Goal: Task Accomplishment & Management: Complete application form

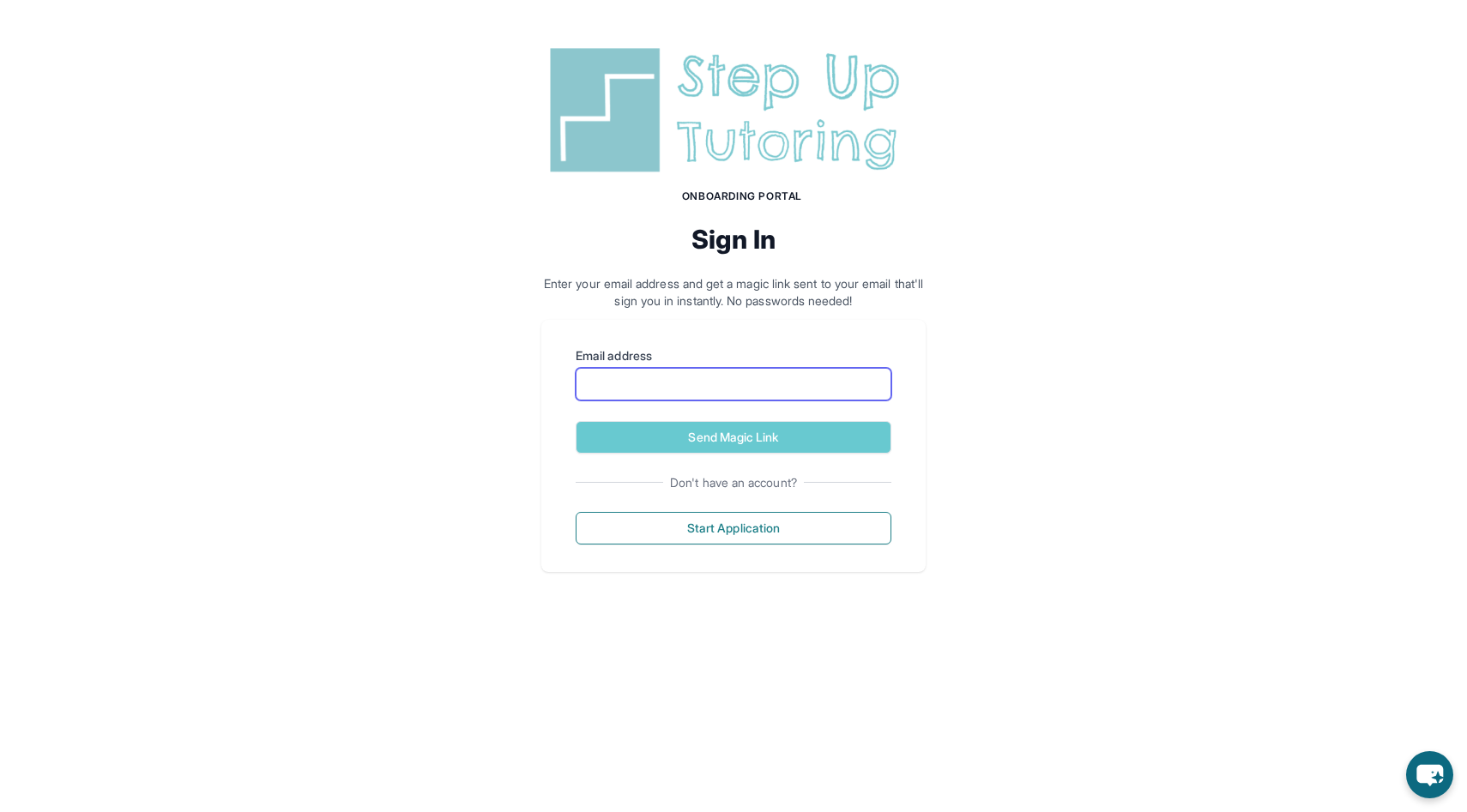
click at [738, 370] on input "Email address" at bounding box center [733, 384] width 315 height 33
type input "**********"
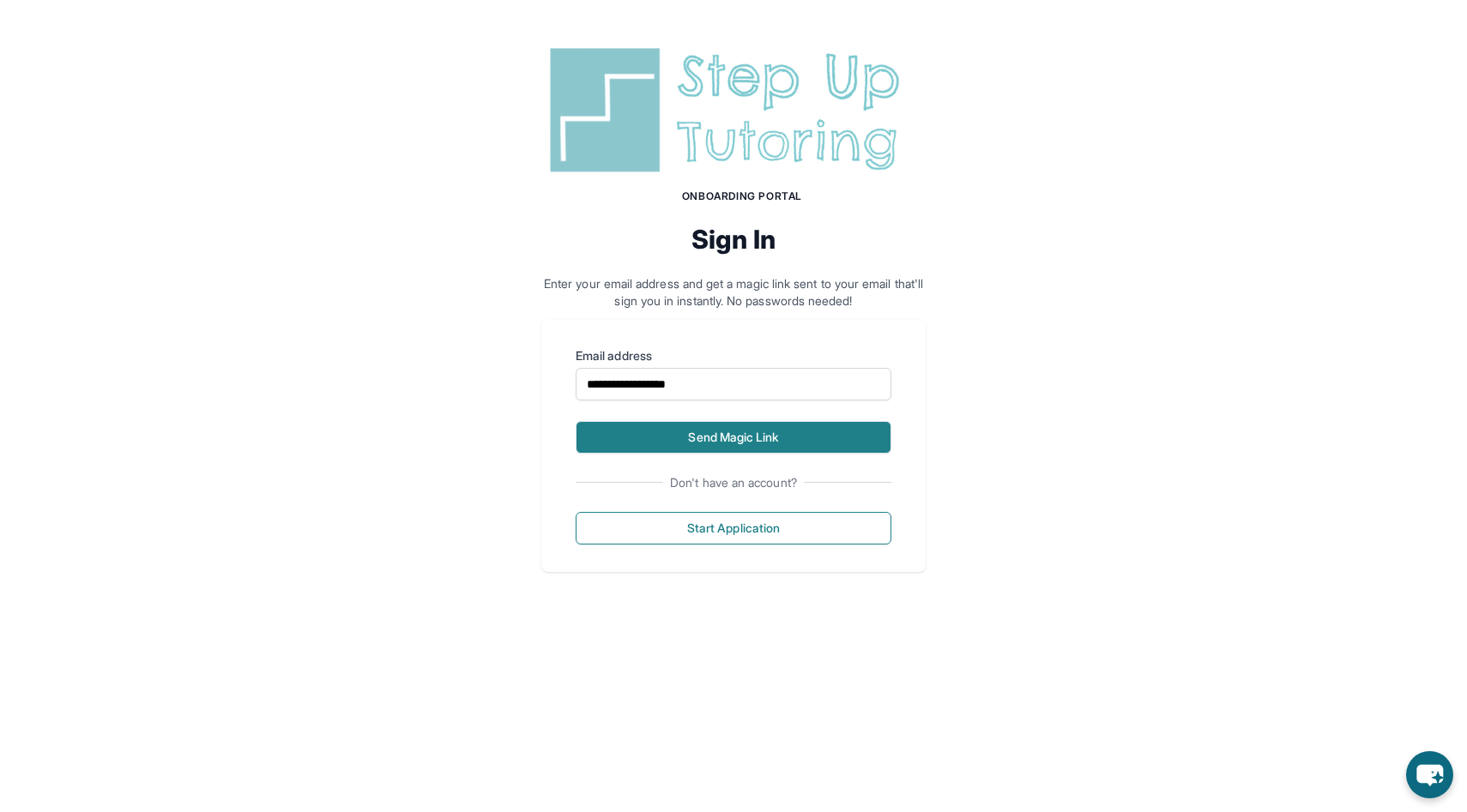
click at [761, 441] on button "Send Magic Link" at bounding box center [733, 438] width 315 height 33
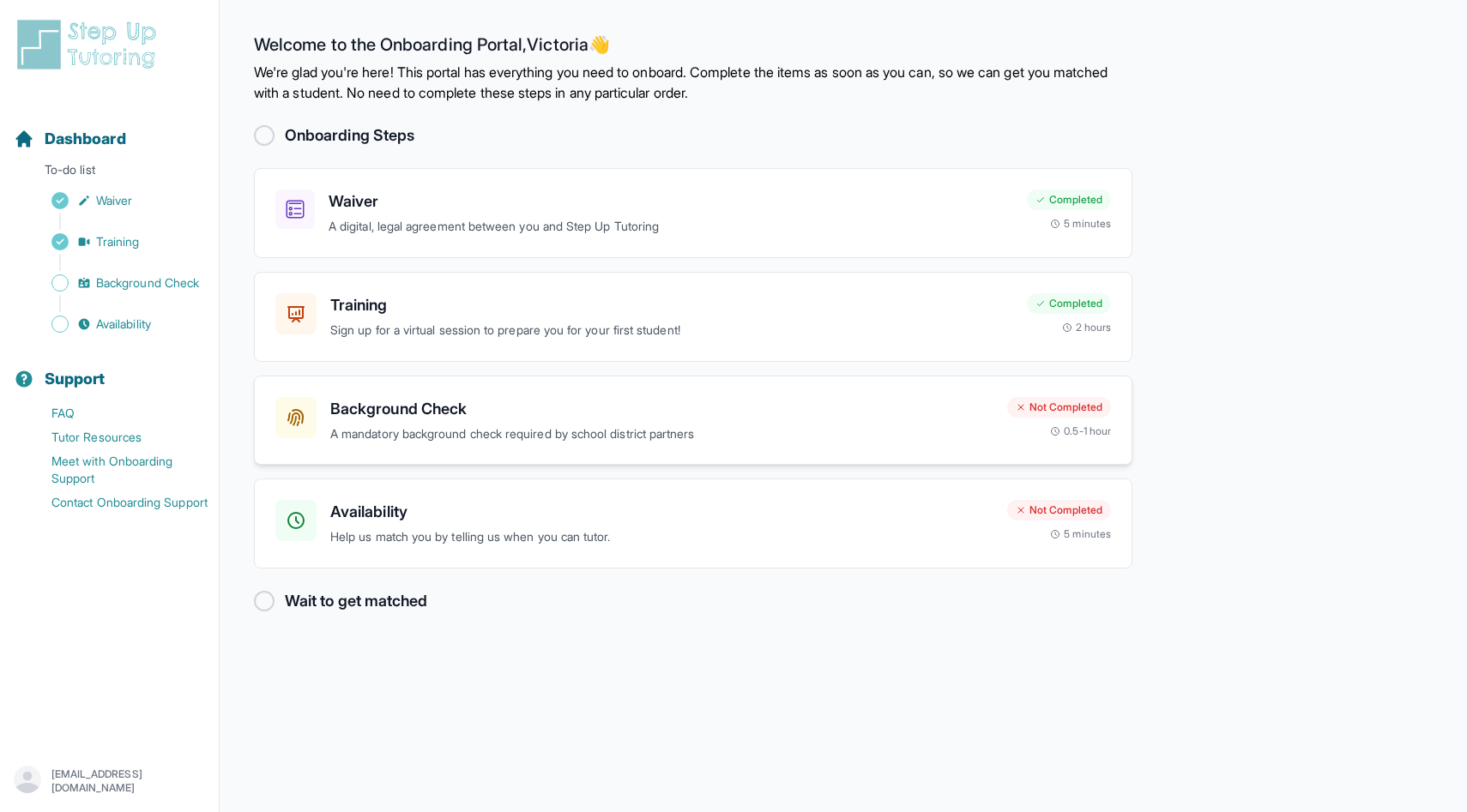
click at [438, 406] on h3 "Background Check" at bounding box center [662, 409] width 663 height 24
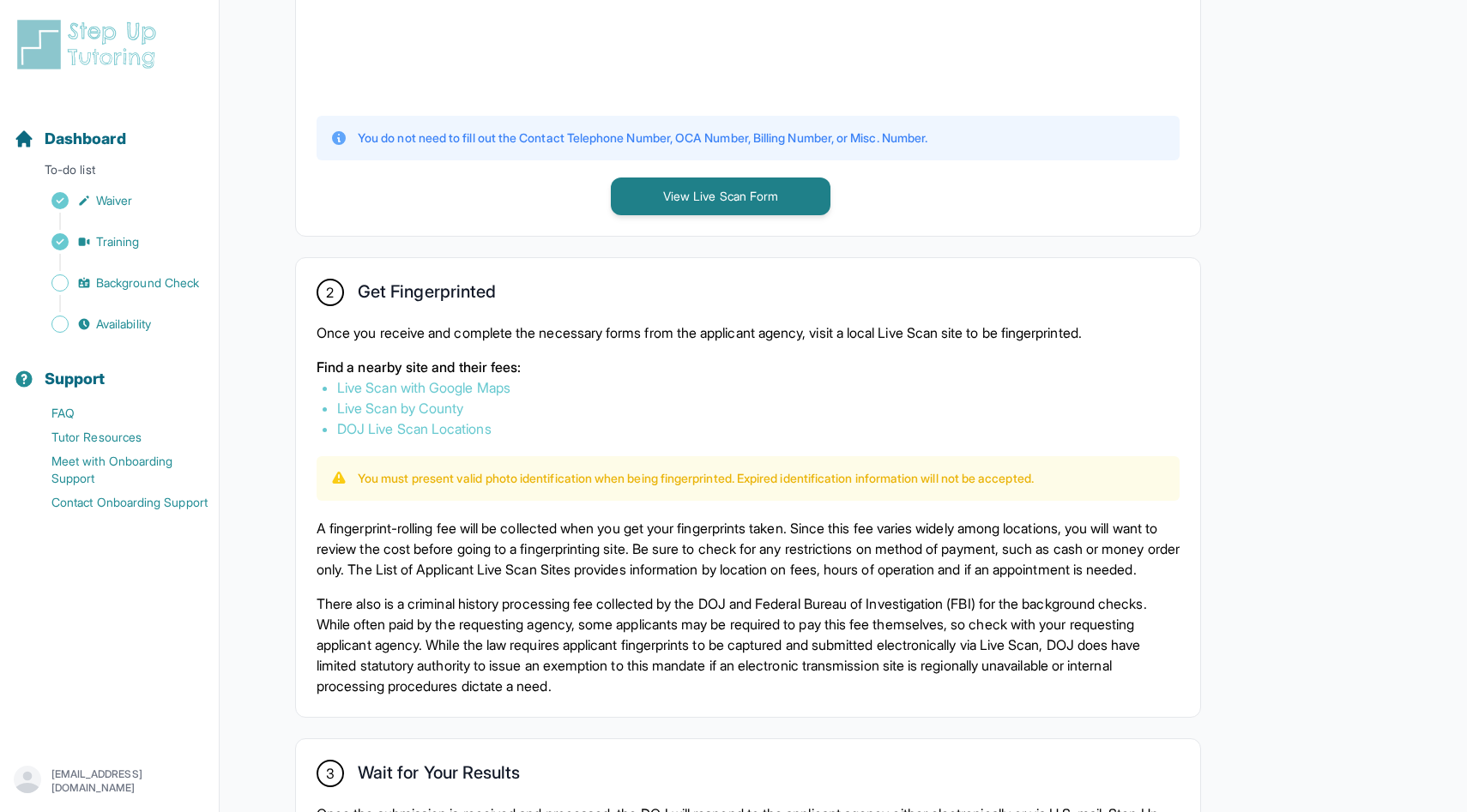
scroll to position [735, 0]
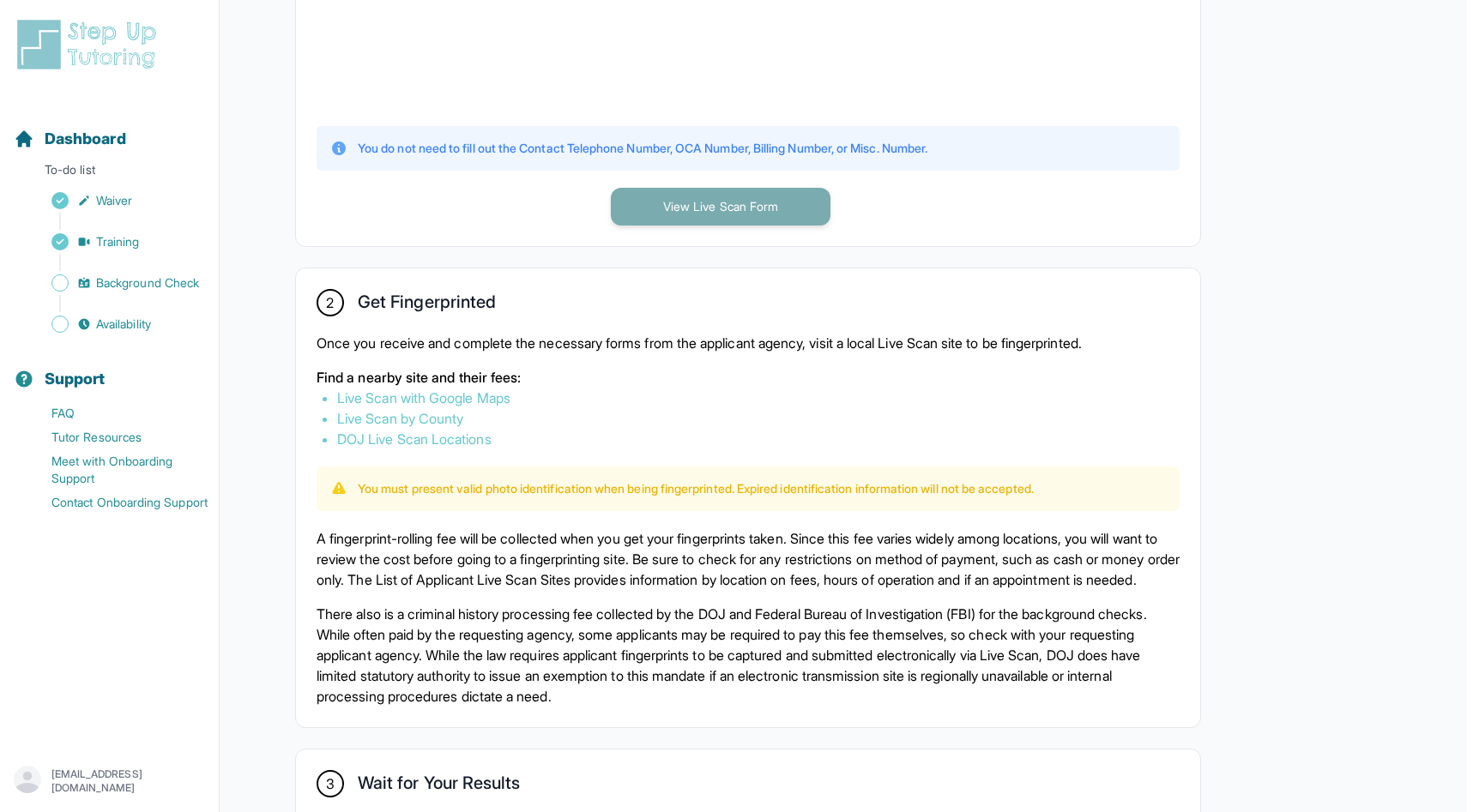
click at [762, 203] on button "View Live Scan Form" at bounding box center [720, 207] width 220 height 38
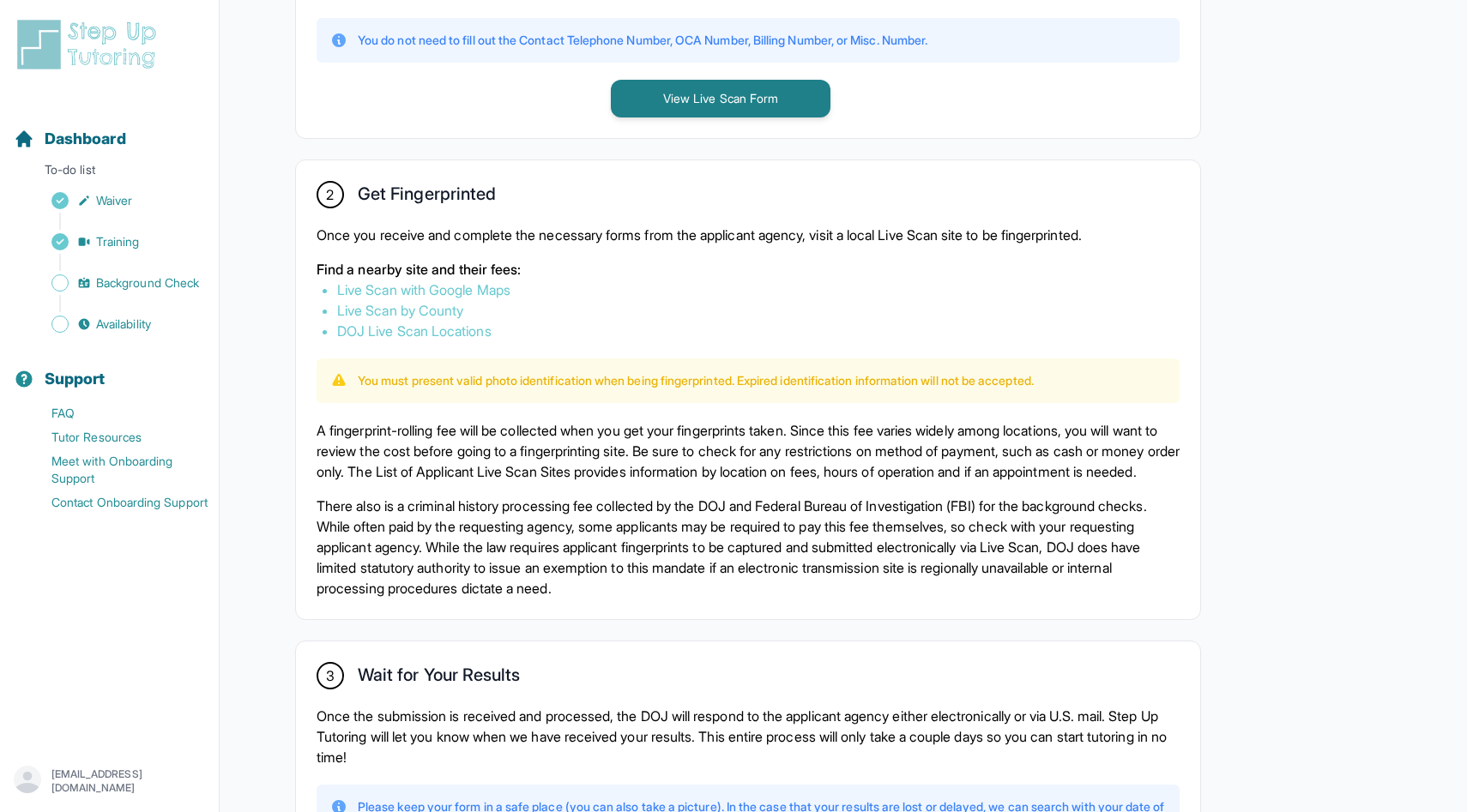
scroll to position [807, 0]
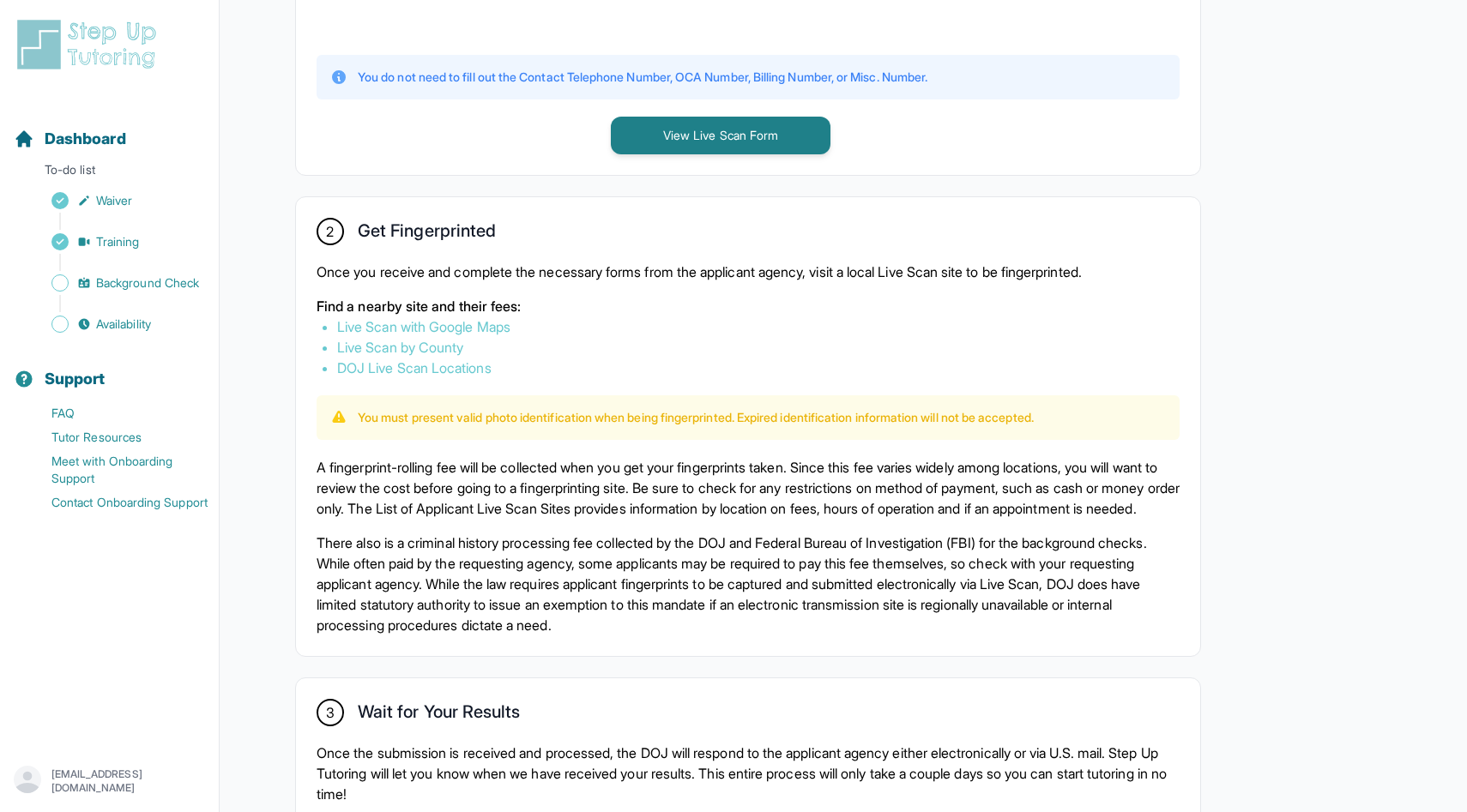
click at [450, 346] on link "Live Scan by County" at bounding box center [400, 347] width 126 height 17
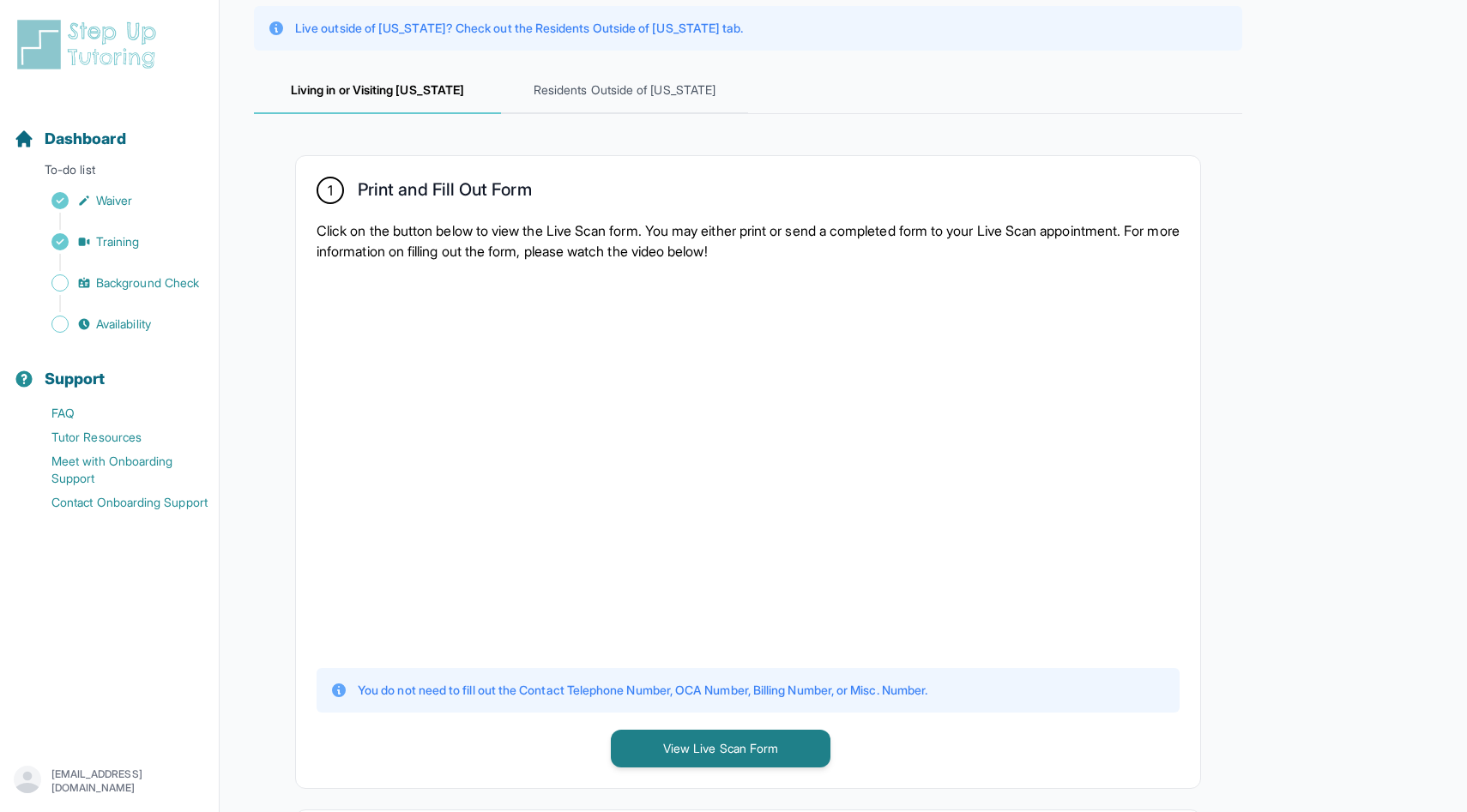
scroll to position [0, 0]
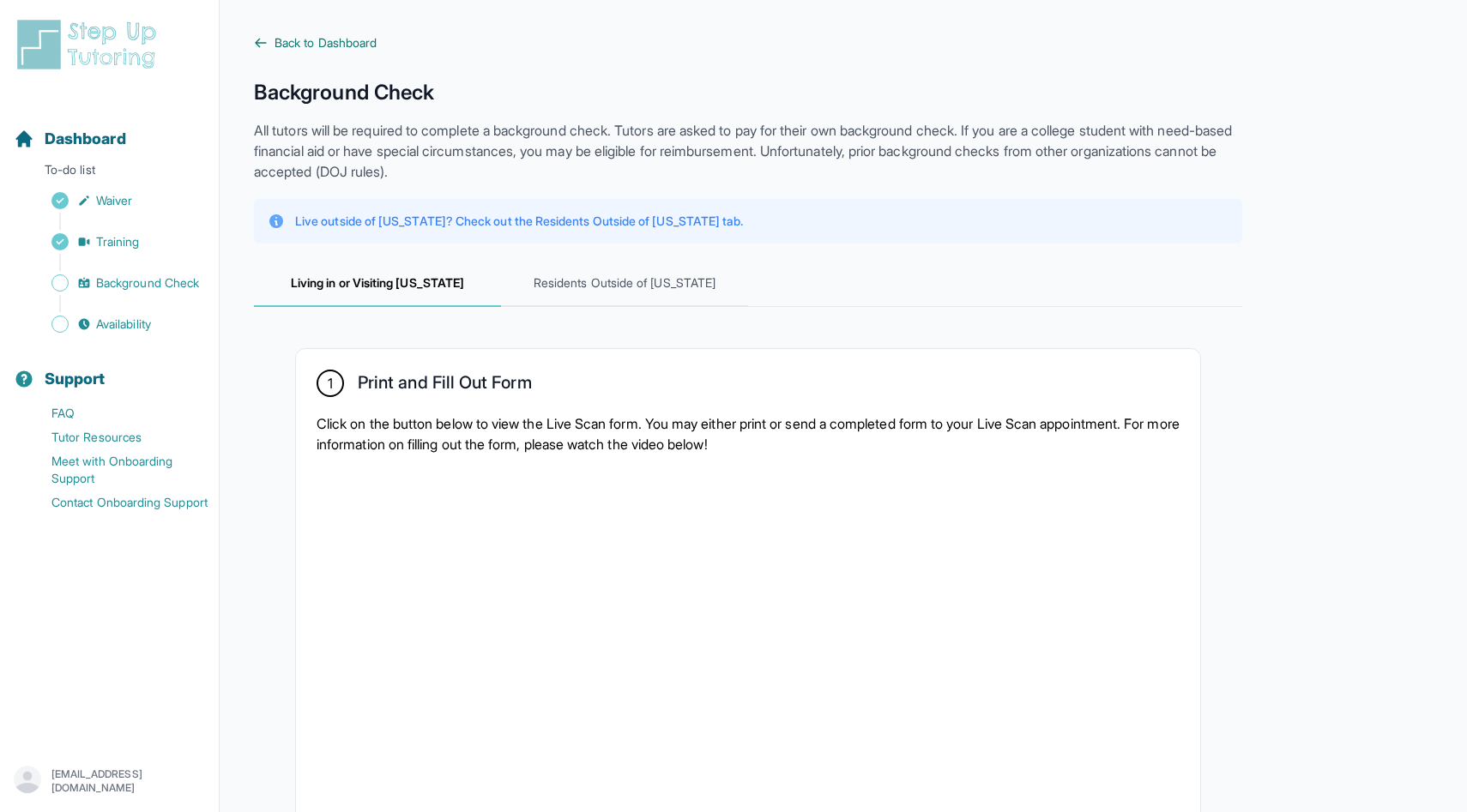
click at [261, 42] on icon at bounding box center [260, 43] width 14 height 14
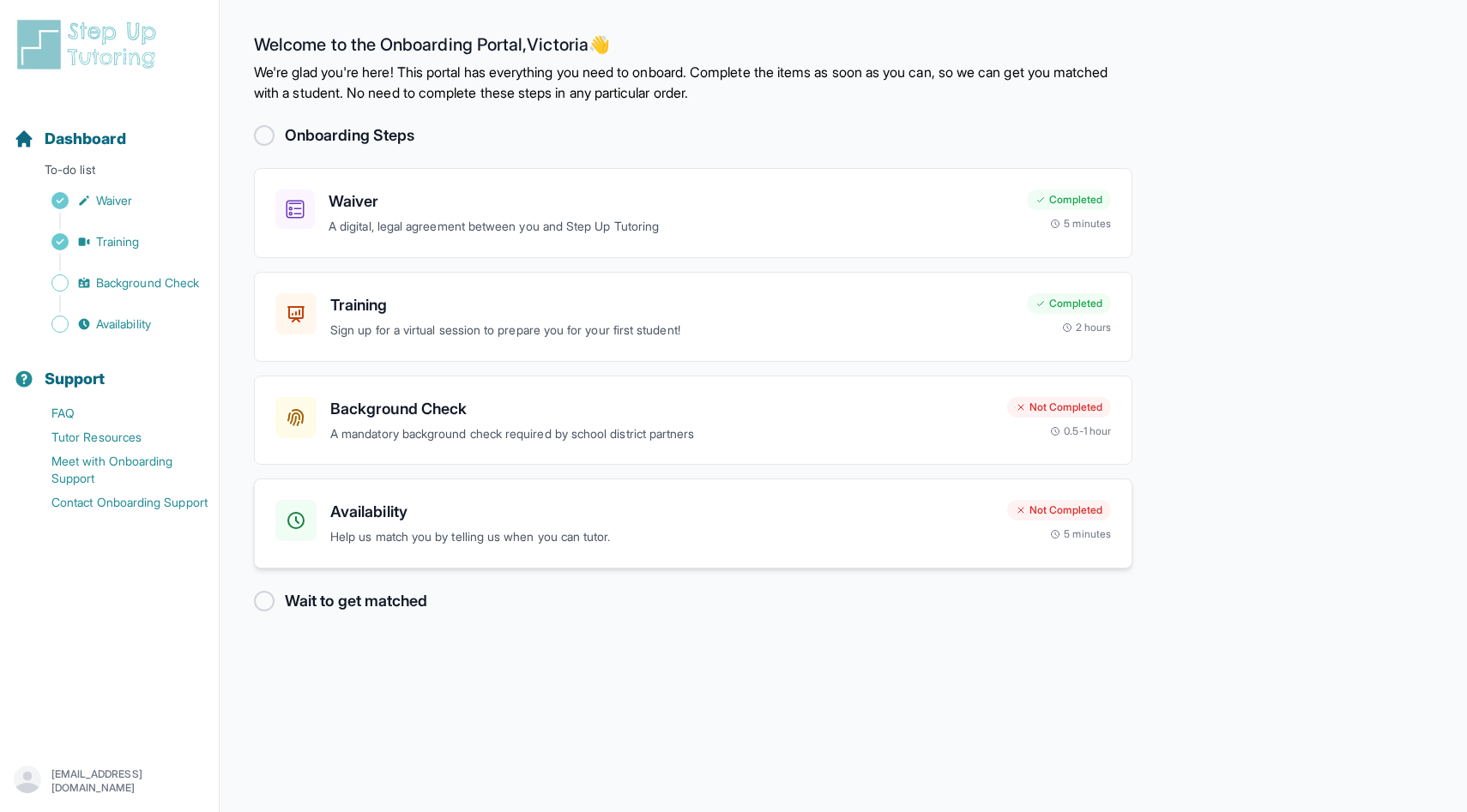
click at [376, 512] on h3 "Availability" at bounding box center [662, 511] width 663 height 24
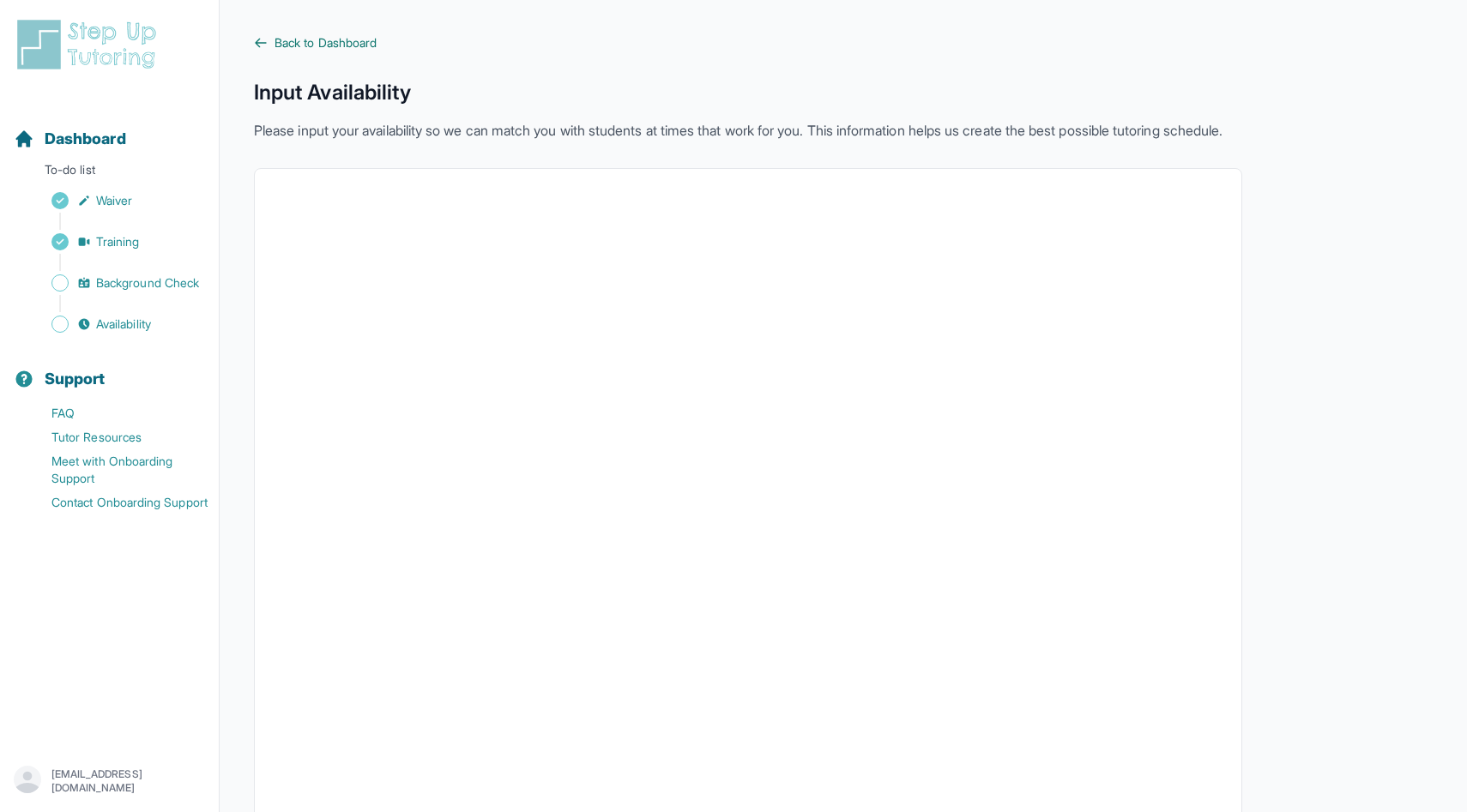
click at [262, 36] on icon at bounding box center [260, 43] width 14 height 14
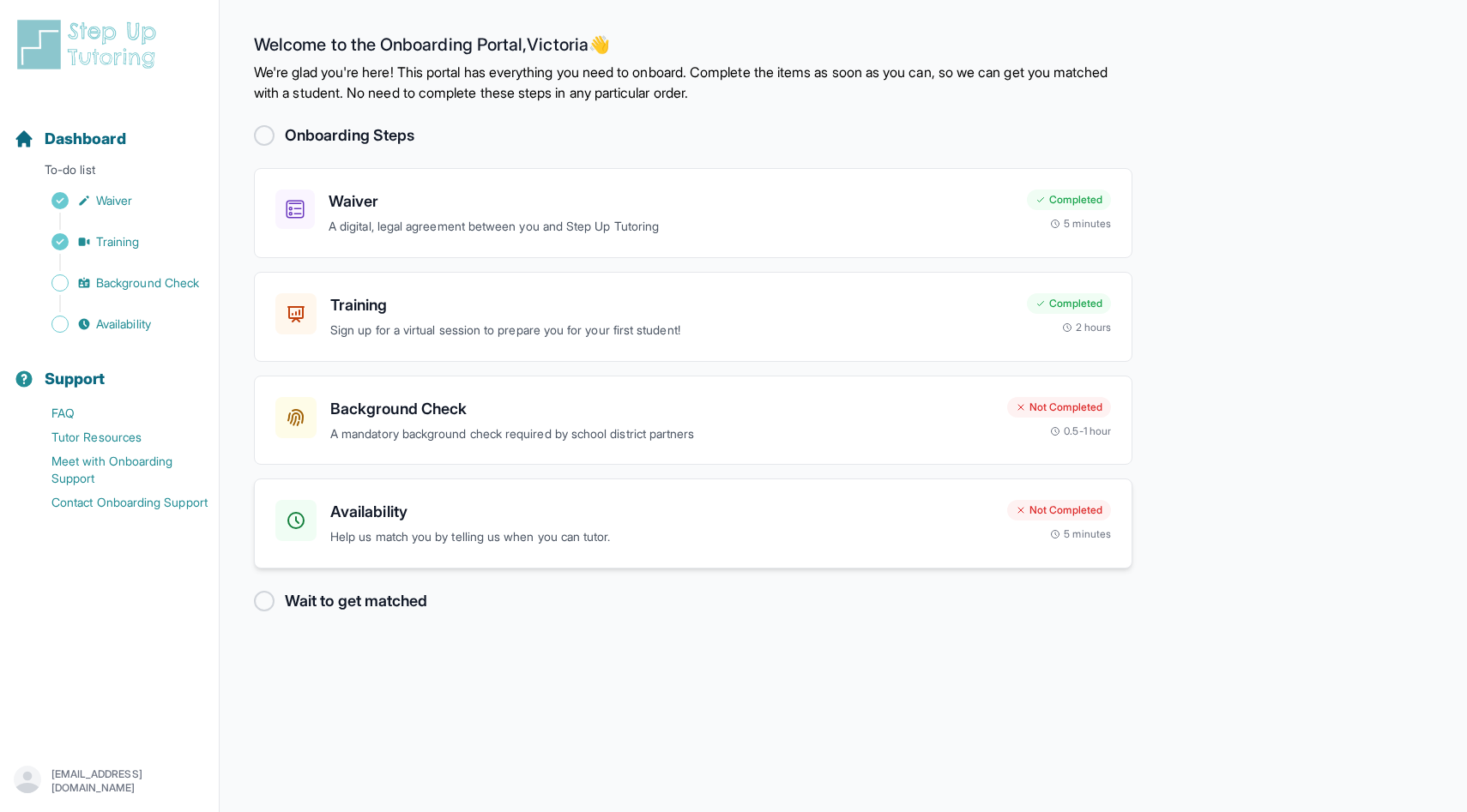
click at [365, 515] on h3 "Availability" at bounding box center [662, 511] width 663 height 24
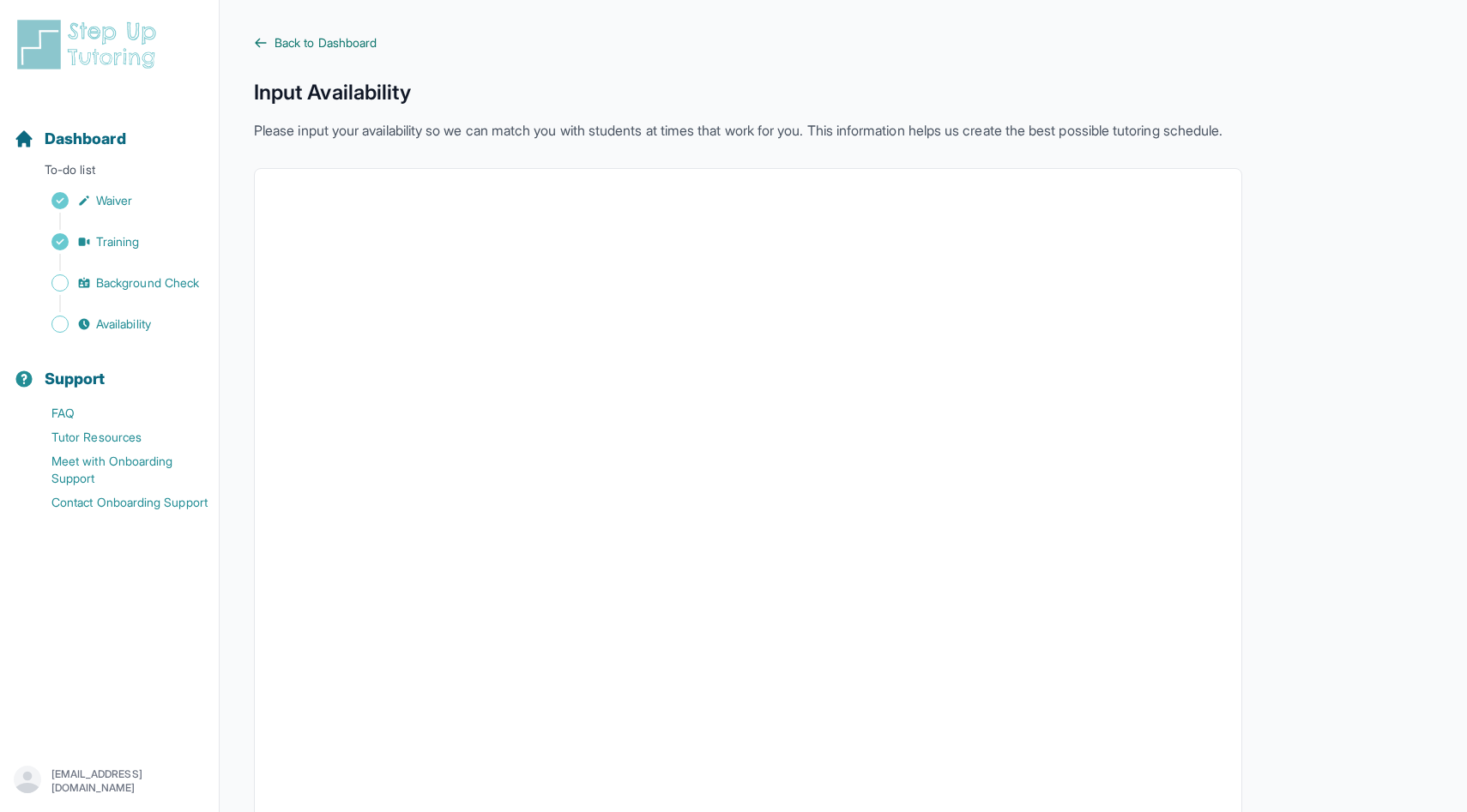
click at [267, 41] on icon at bounding box center [260, 43] width 14 height 14
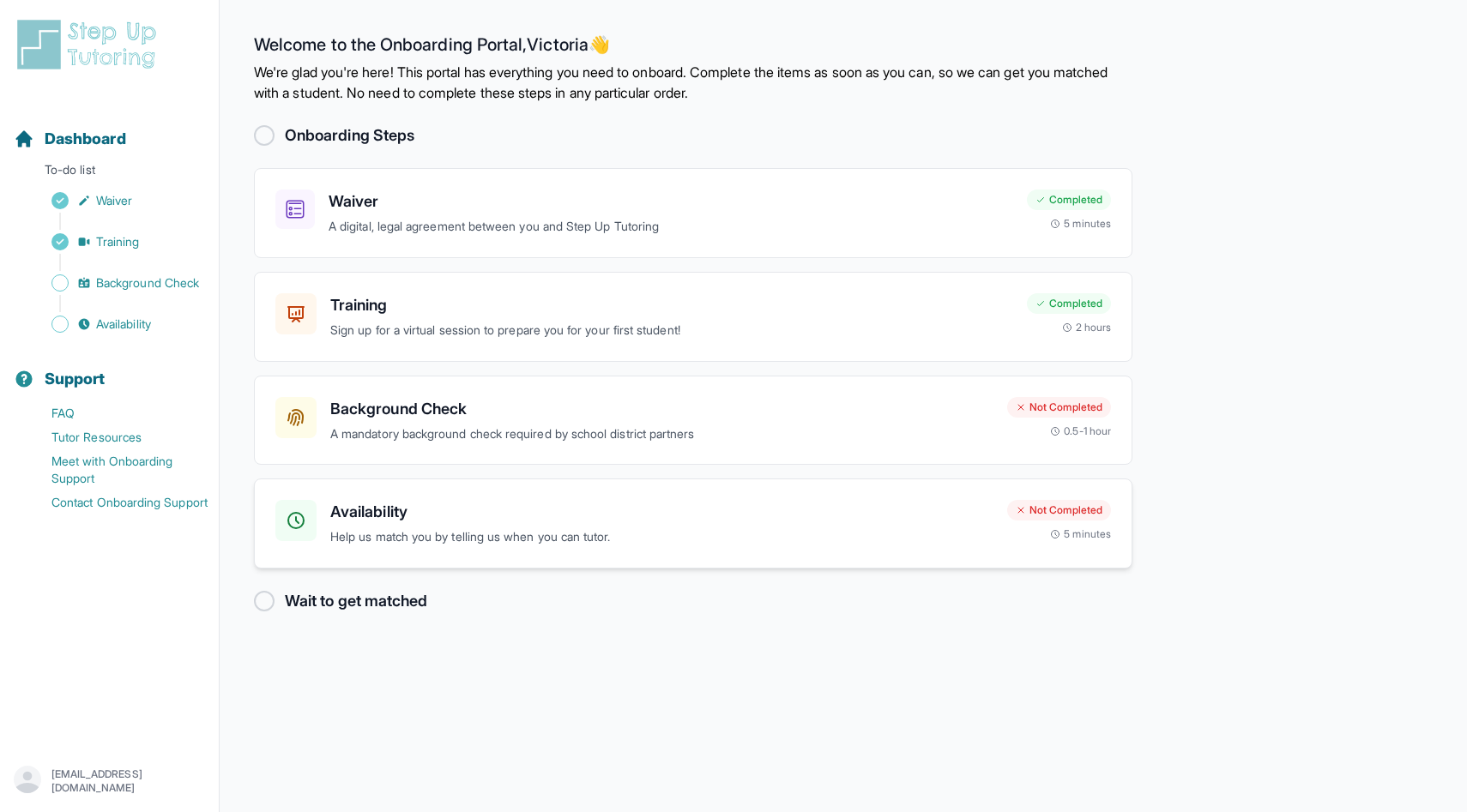
click at [413, 519] on h3 "Availability" at bounding box center [662, 511] width 663 height 24
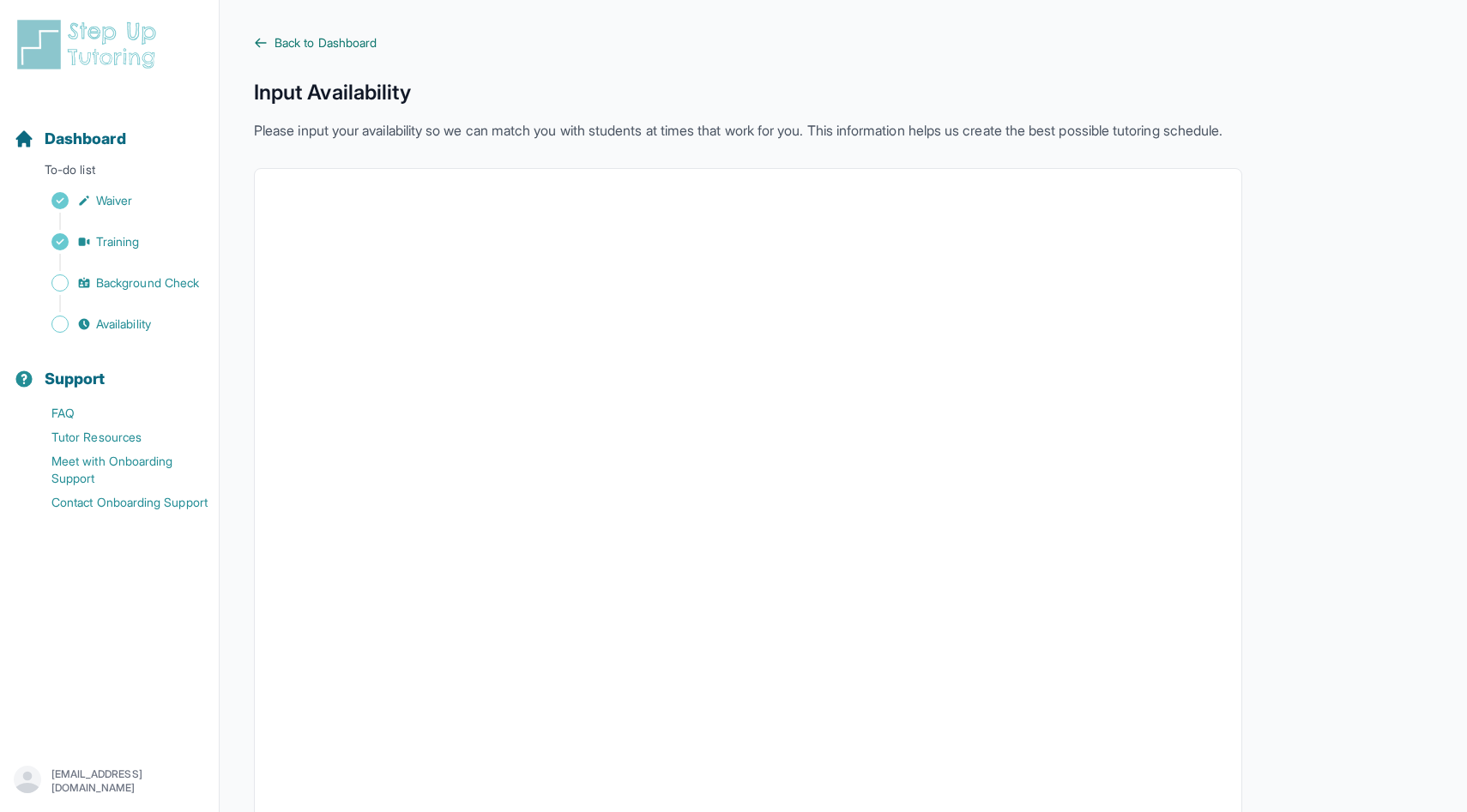
click at [260, 40] on icon at bounding box center [260, 43] width 14 height 14
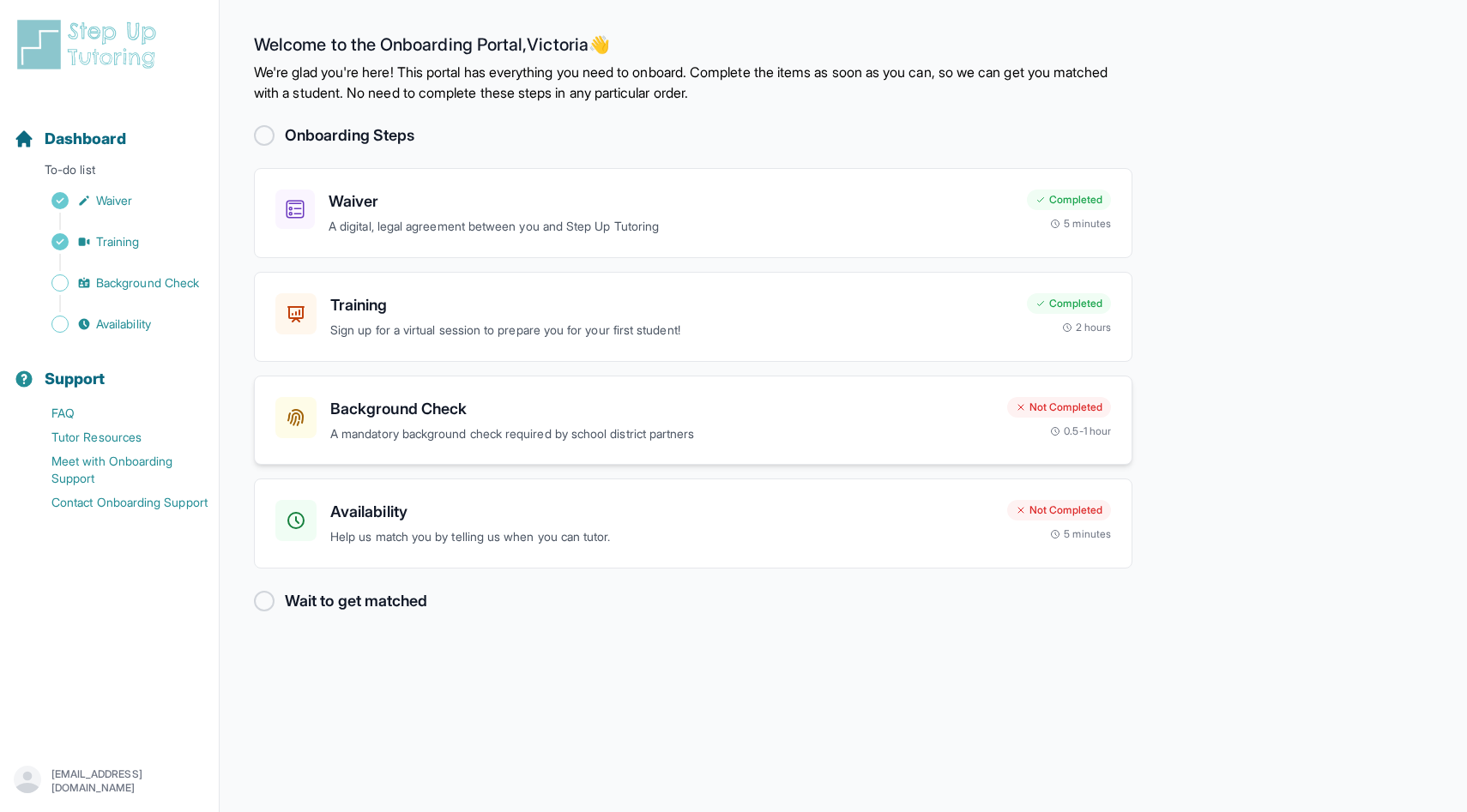
click at [441, 421] on h3 "Background Check" at bounding box center [662, 409] width 663 height 24
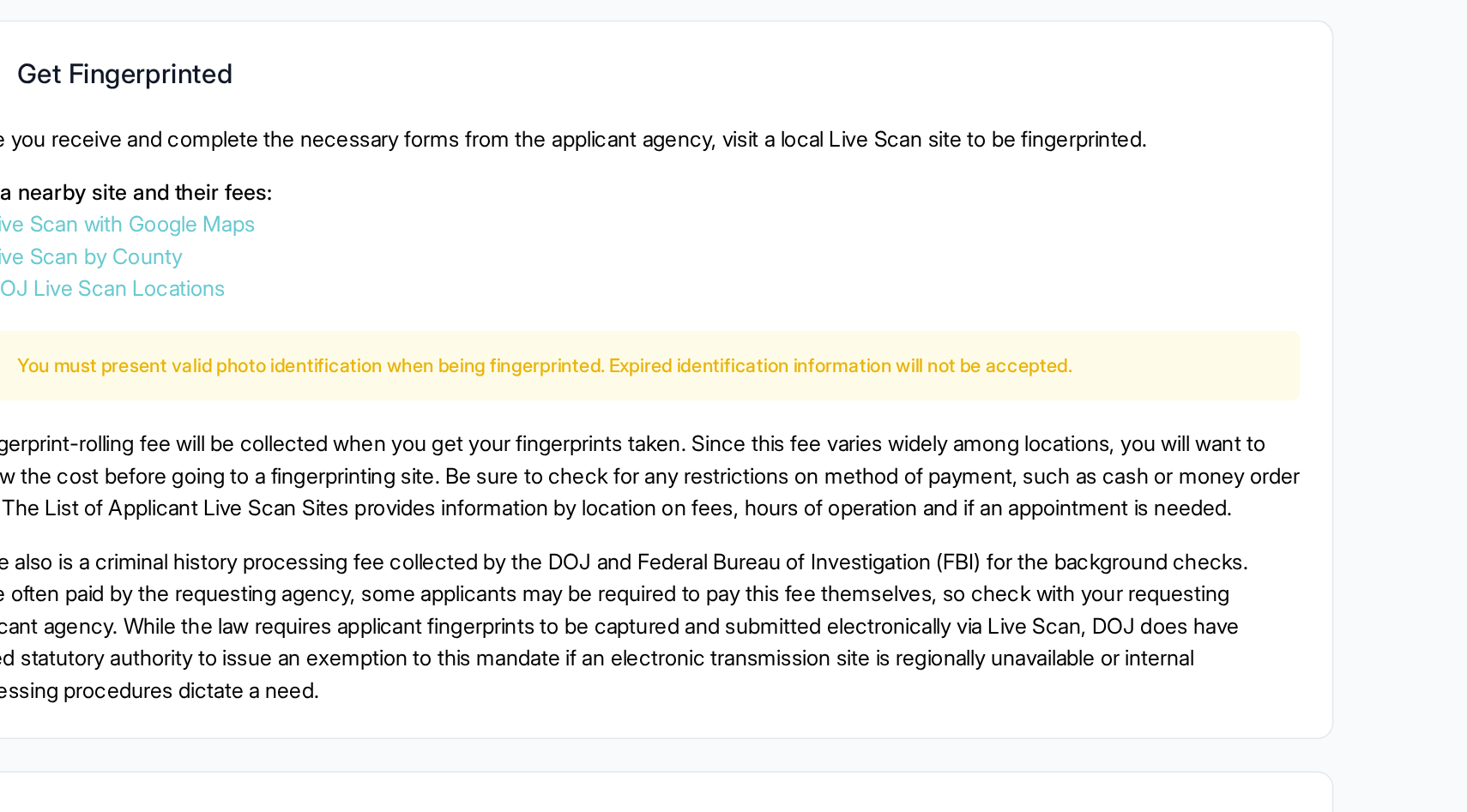
scroll to position [954, 0]
